Goal: Check status: Check status

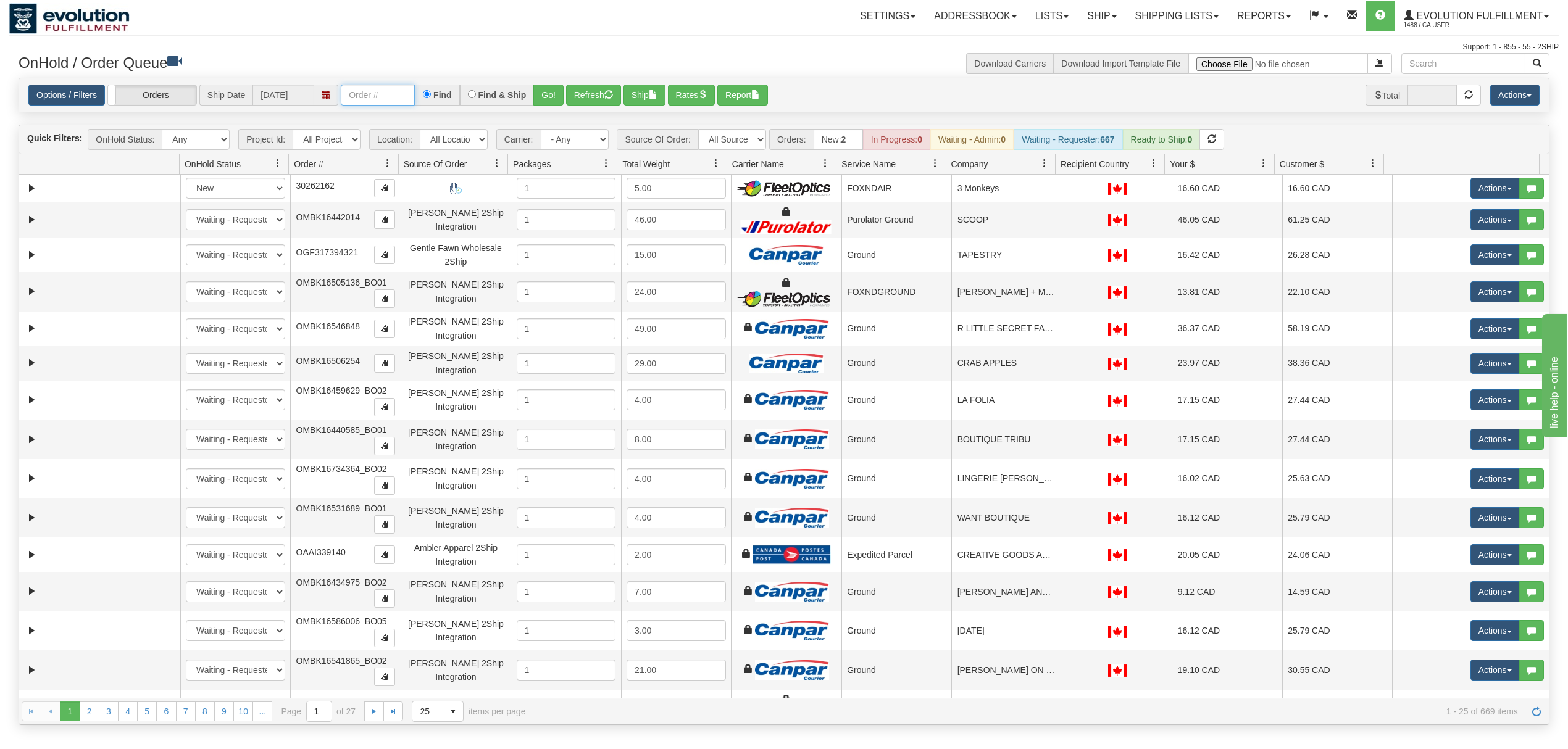
click at [376, 99] on input "text" at bounding box center [378, 95] width 74 height 21
paste input "17324962"
type input "17324962"
click at [551, 87] on button "Go!" at bounding box center [548, 95] width 30 height 21
click at [379, 86] on input "text" at bounding box center [378, 95] width 74 height 21
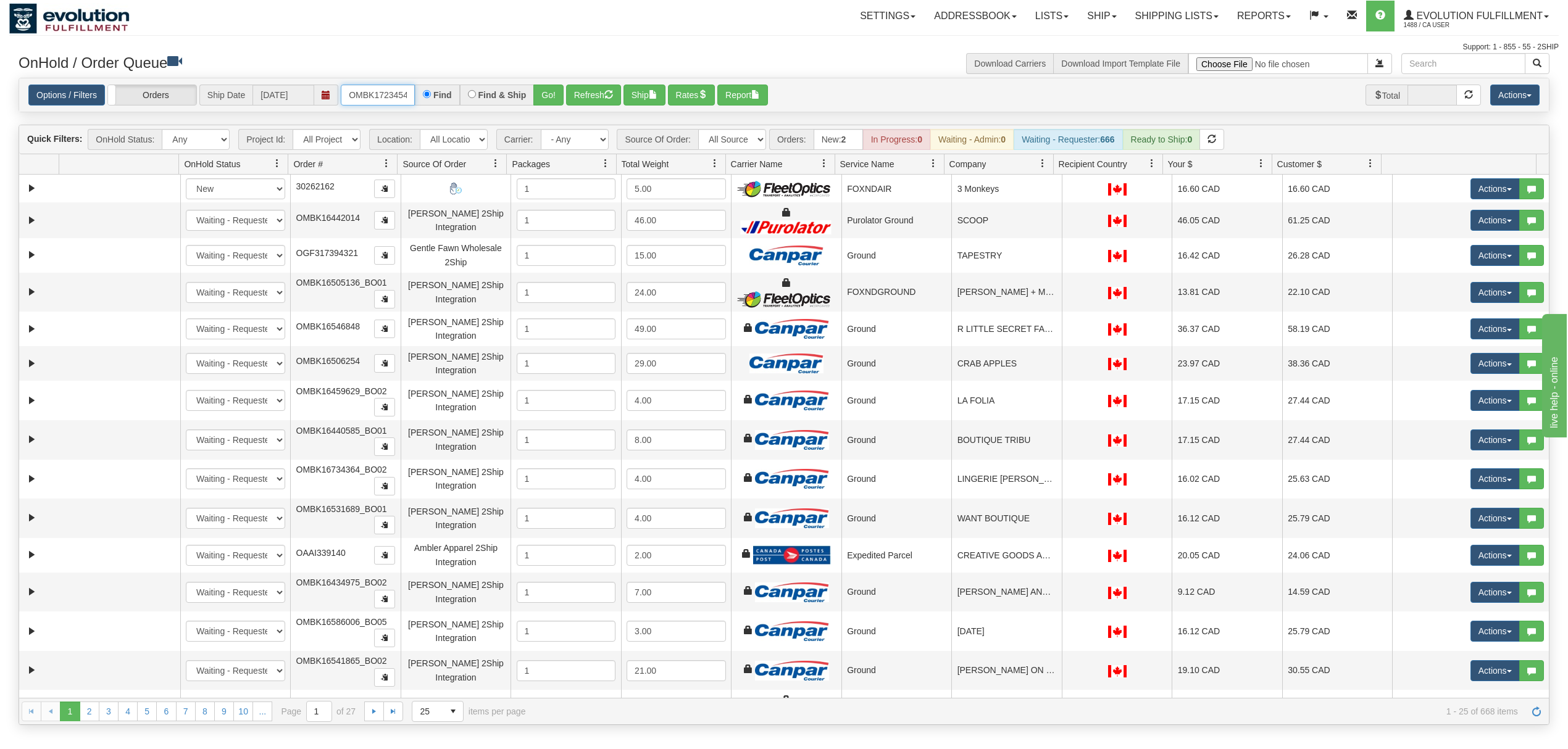
type input "OMBK17234548"
click at [556, 88] on button "Go!" at bounding box center [548, 95] width 30 height 21
